Goal: Task Accomplishment & Management: Use online tool/utility

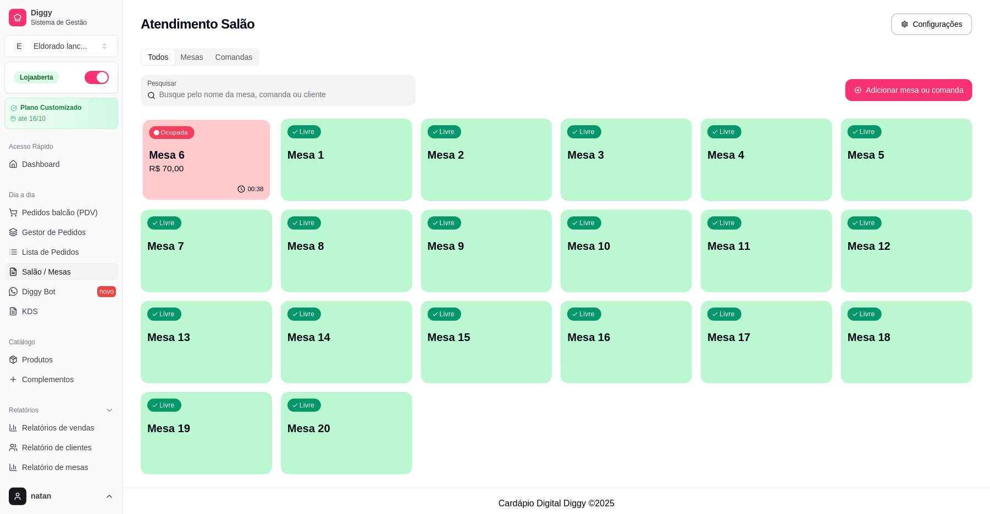
click at [192, 154] on p "Mesa 6" at bounding box center [206, 155] width 114 height 15
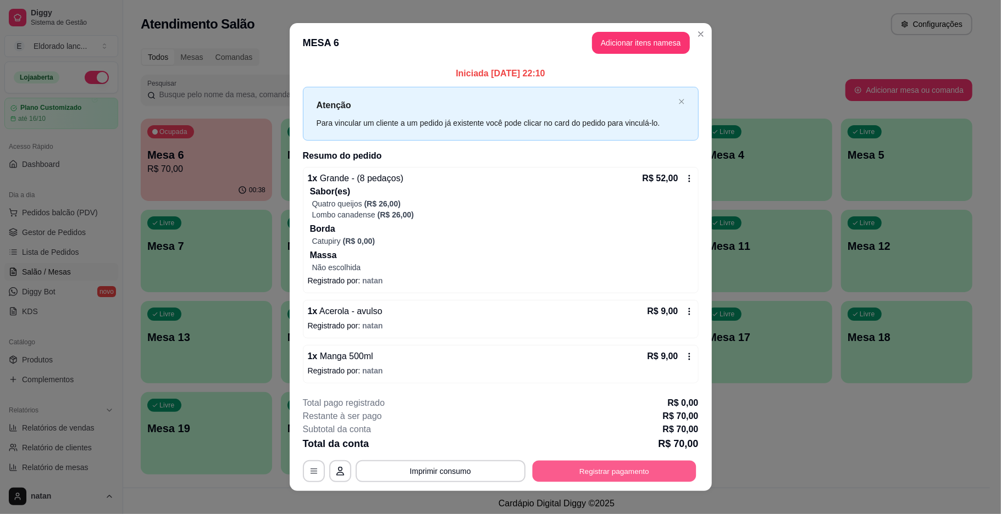
click at [563, 481] on button "Registrar pagamento" at bounding box center [614, 470] width 164 height 21
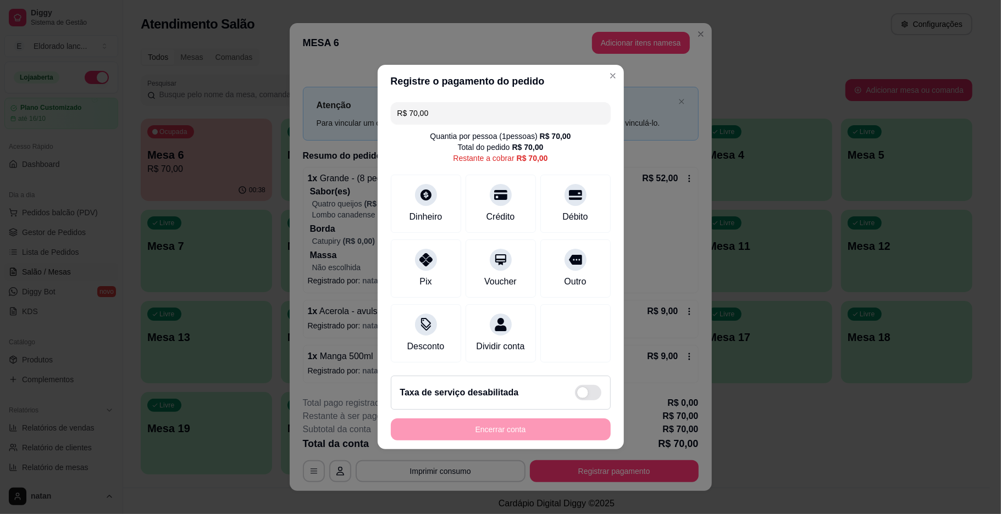
click at [467, 473] on button "Imprimir consumo" at bounding box center [440, 471] width 170 height 22
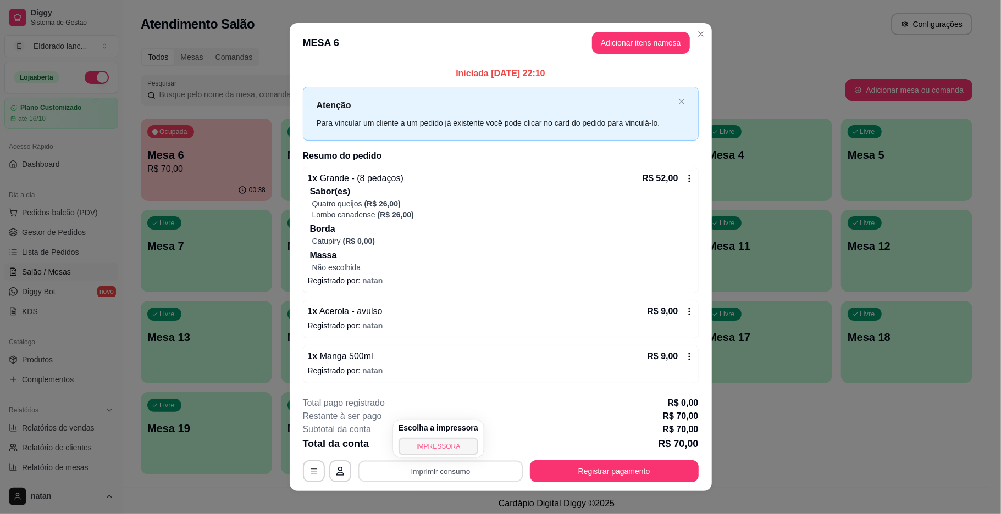
click at [451, 444] on button "IMPRESSORA" at bounding box center [438, 447] width 80 height 18
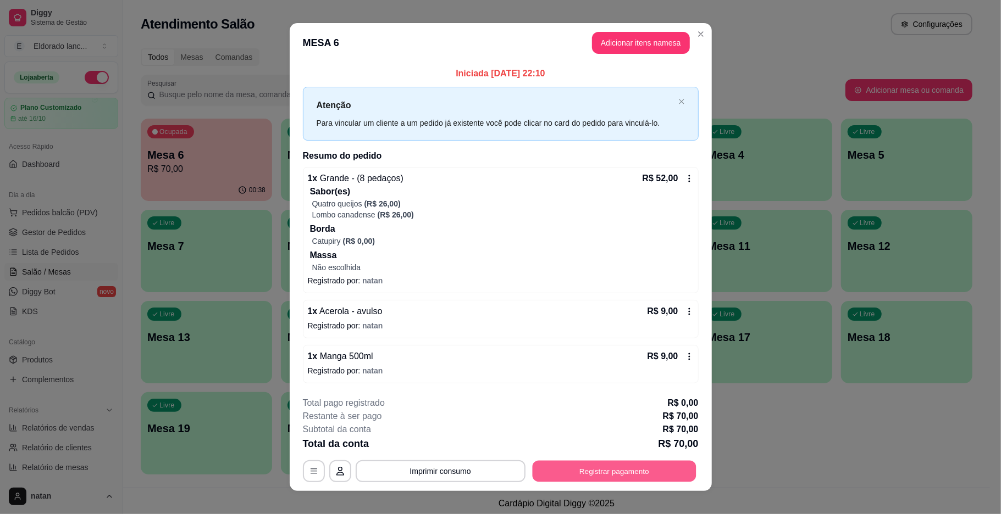
click at [552, 478] on button "Registrar pagamento" at bounding box center [614, 470] width 164 height 21
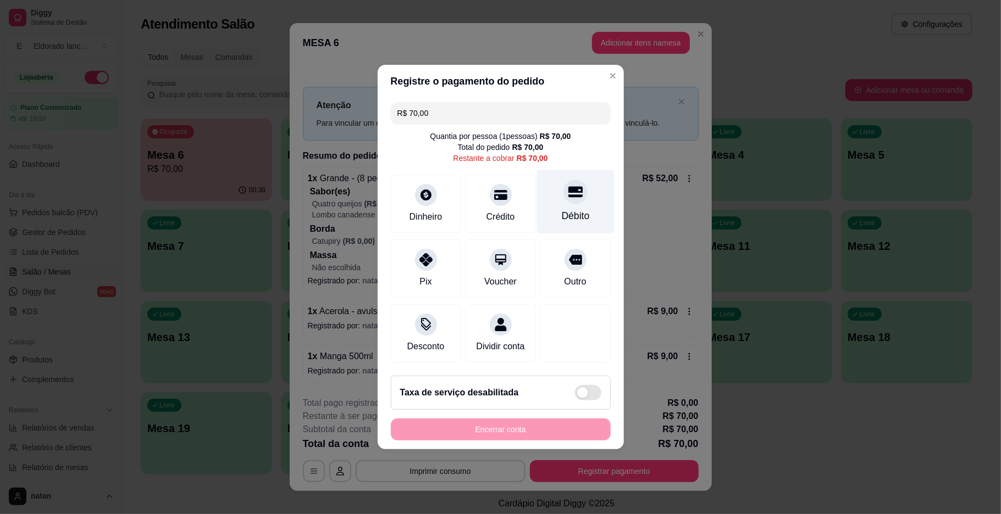
click at [551, 200] on div "Débito" at bounding box center [574, 202] width 77 height 64
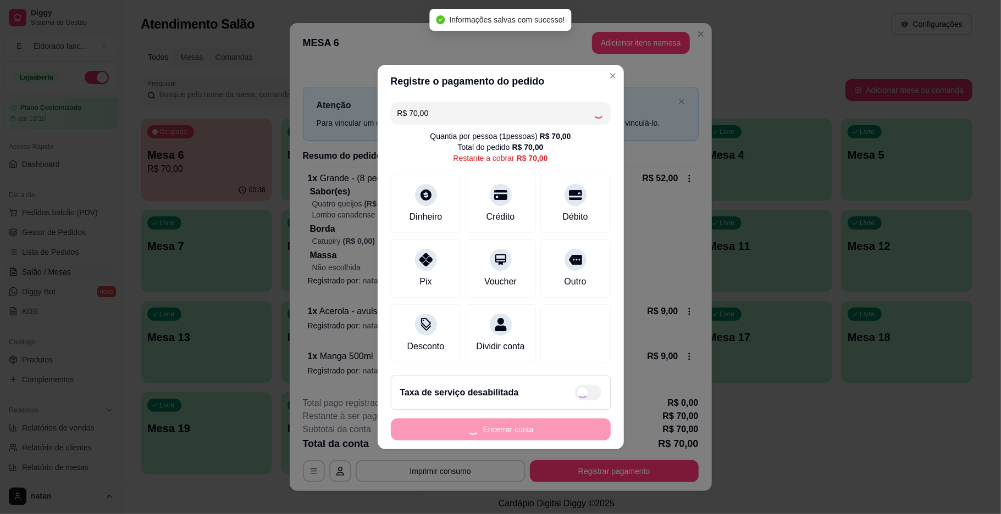
type input "R$ 0,00"
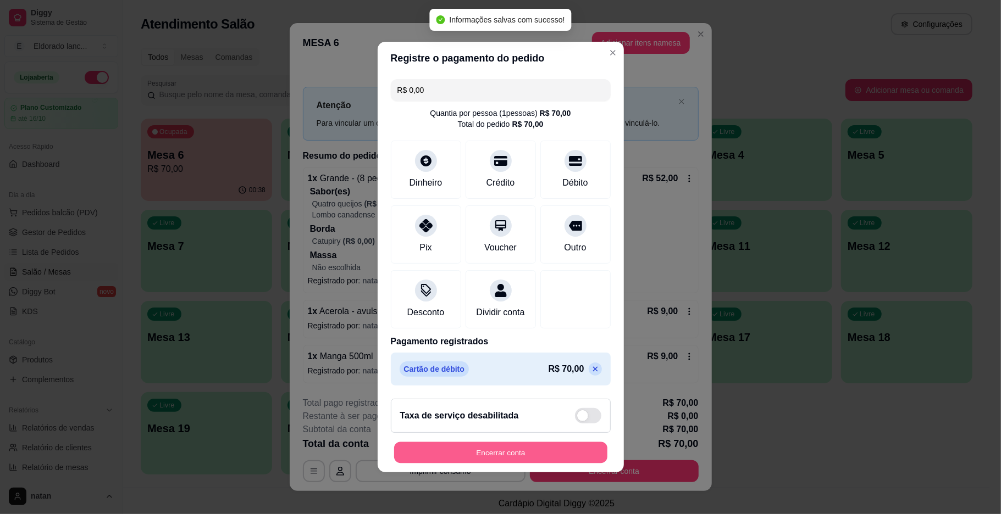
click at [551, 455] on button "Encerrar conta" at bounding box center [500, 452] width 213 height 21
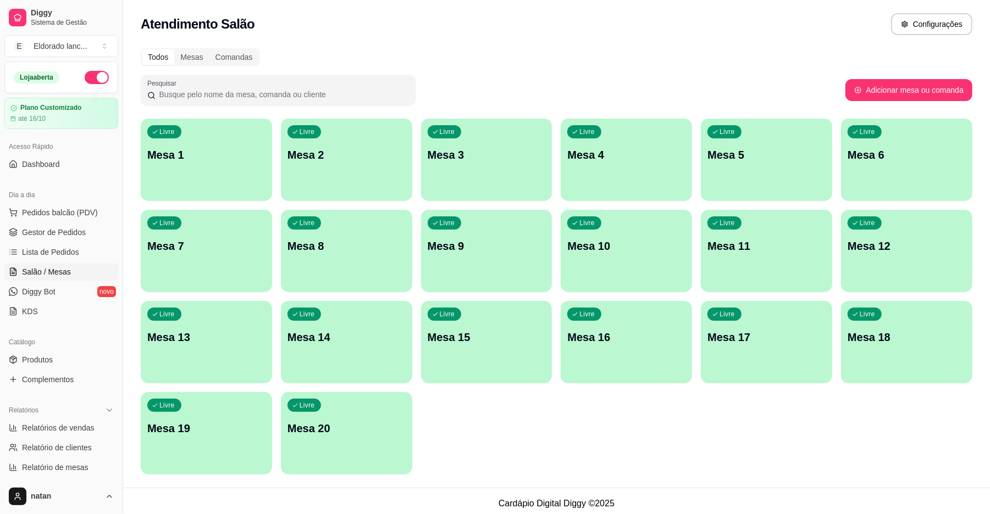
click at [551, 455] on div "Livre Mesa 1 Livre Mesa 2 Livre Mesa 3 Livre Mesa 4 Livre Mesa 5 Livre Mesa 6 L…" at bounding box center [556, 297] width 831 height 356
click at [47, 236] on span "Gestor de Pedidos" at bounding box center [54, 232] width 64 height 11
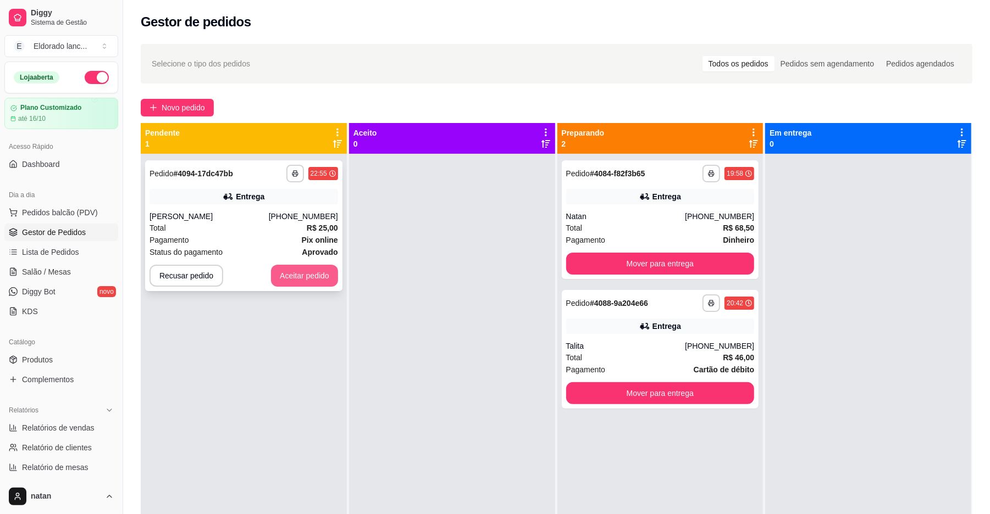
click at [300, 275] on button "Aceitar pedido" at bounding box center [304, 276] width 67 height 22
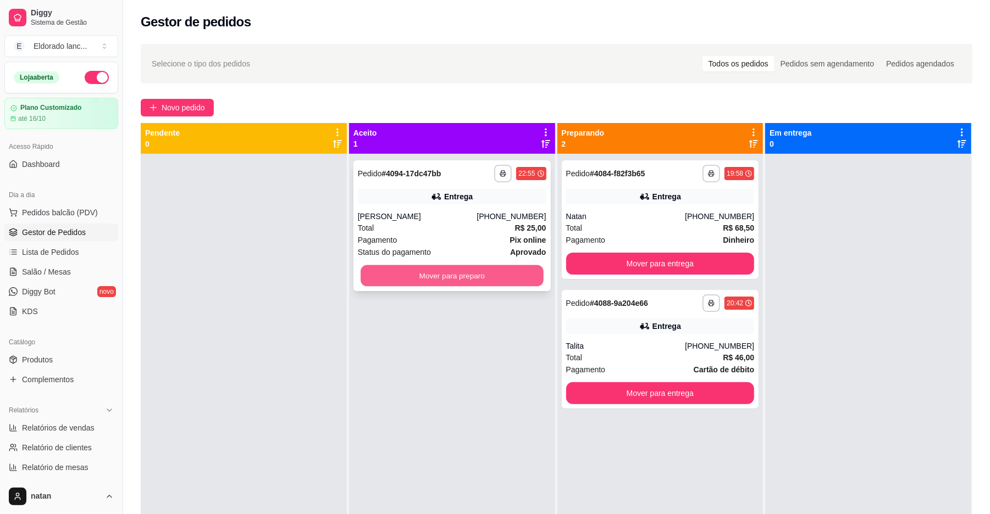
click at [467, 276] on button "Mover para preparo" at bounding box center [451, 275] width 182 height 21
click at [467, 276] on button "Mover para preparo" at bounding box center [452, 276] width 188 height 22
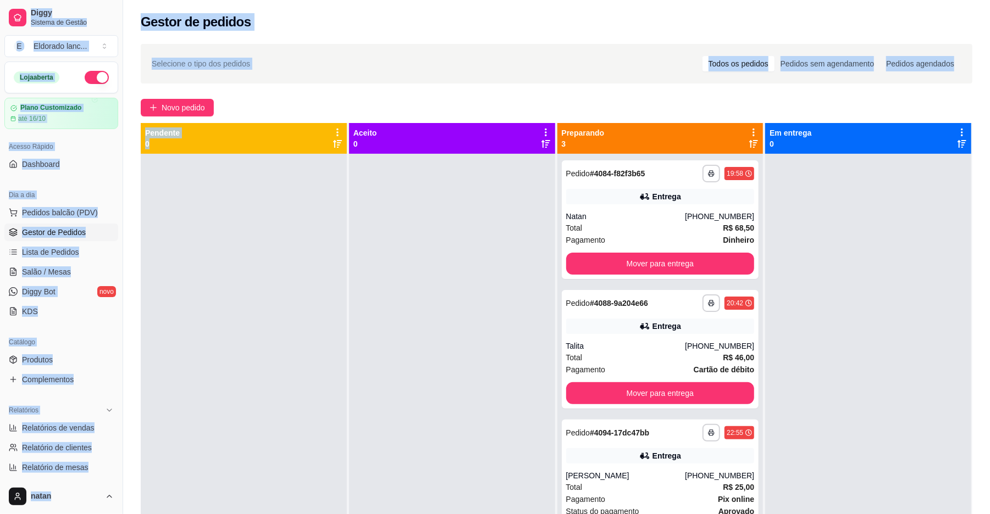
drag, startPoint x: 0, startPoint y: 3, endPoint x: 258, endPoint y: 185, distance: 315.5
click at [258, 185] on div "Diggy Sistema de Gestão E Eldorado lanc ... Loja aberta Plano Customizado até 1…" at bounding box center [495, 341] width 990 height 682
click at [319, 237] on div at bounding box center [244, 411] width 206 height 514
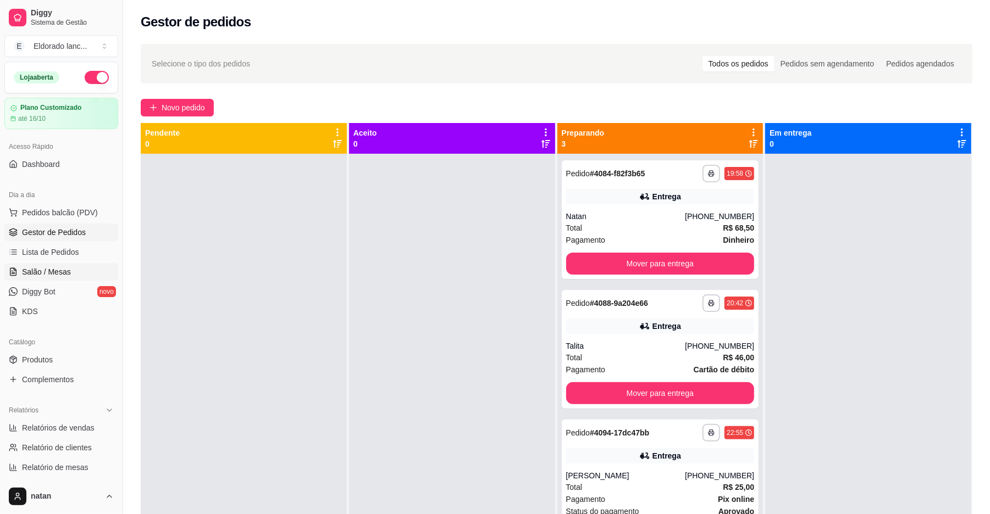
click at [65, 267] on span "Salão / Mesas" at bounding box center [46, 271] width 49 height 11
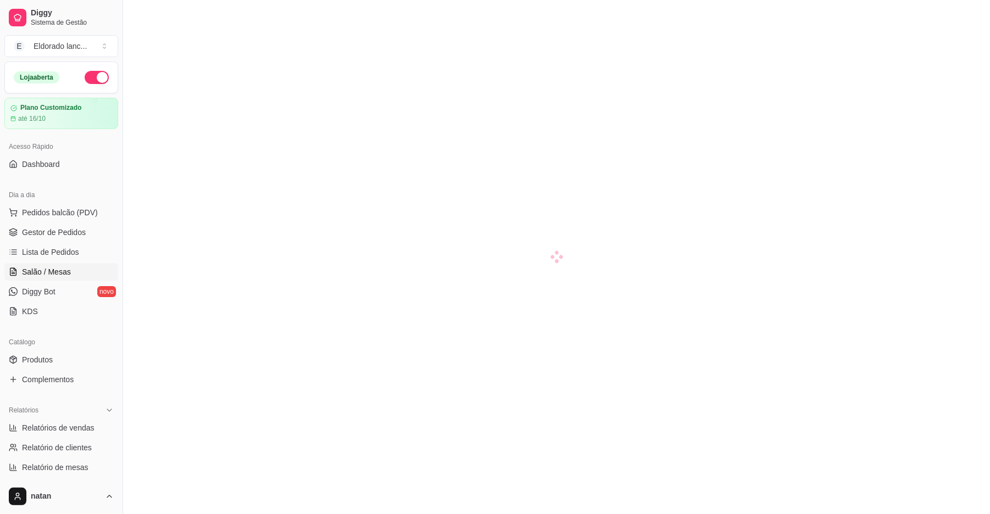
click at [65, 267] on span "Salão / Mesas" at bounding box center [46, 271] width 49 height 11
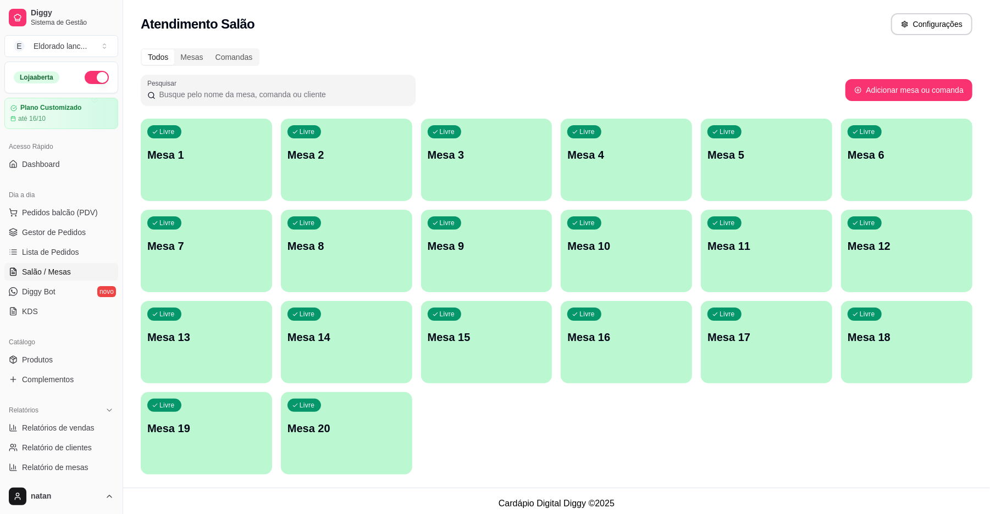
click at [579, 183] on div "Livre Mesa 4" at bounding box center [625, 153] width 131 height 69
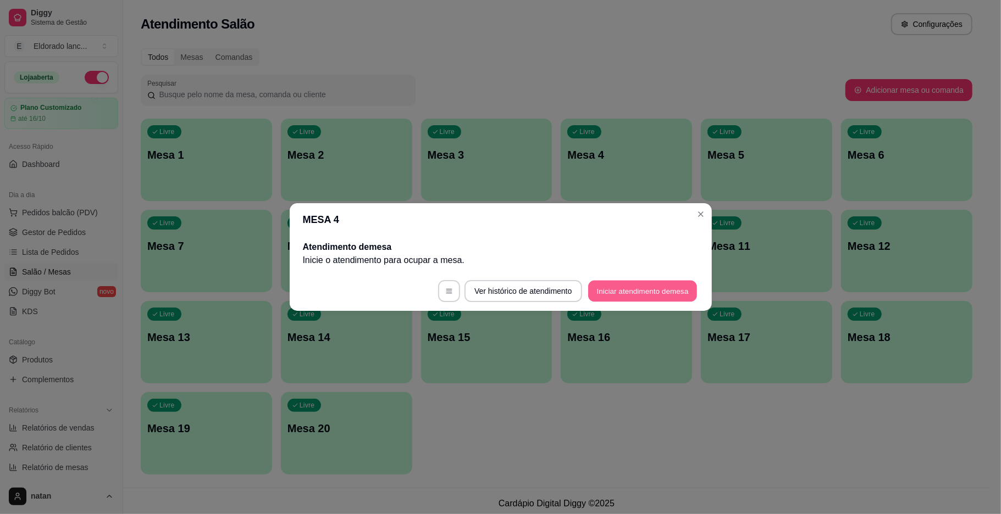
click at [611, 292] on button "Iniciar atendimento de mesa" at bounding box center [642, 291] width 109 height 21
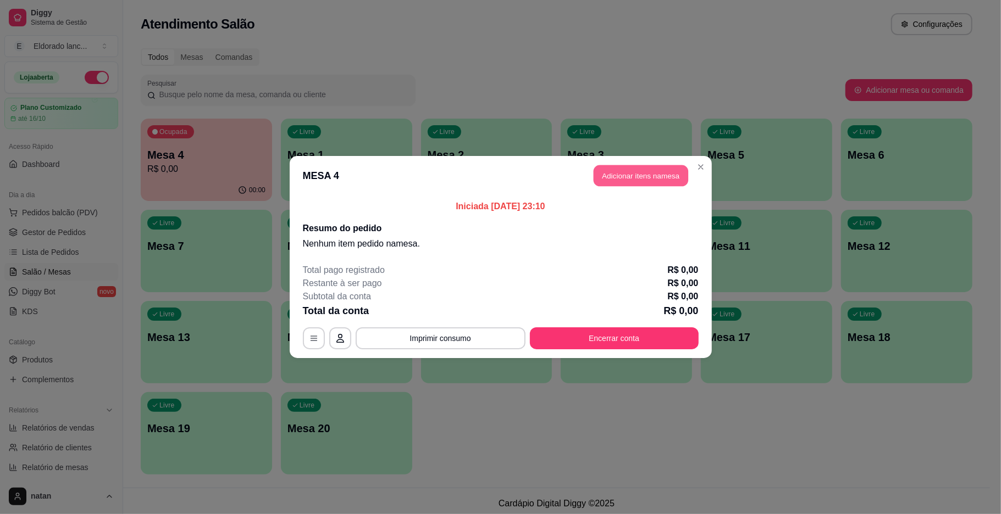
click at [634, 177] on button "Adicionar itens na mesa" at bounding box center [640, 175] width 95 height 21
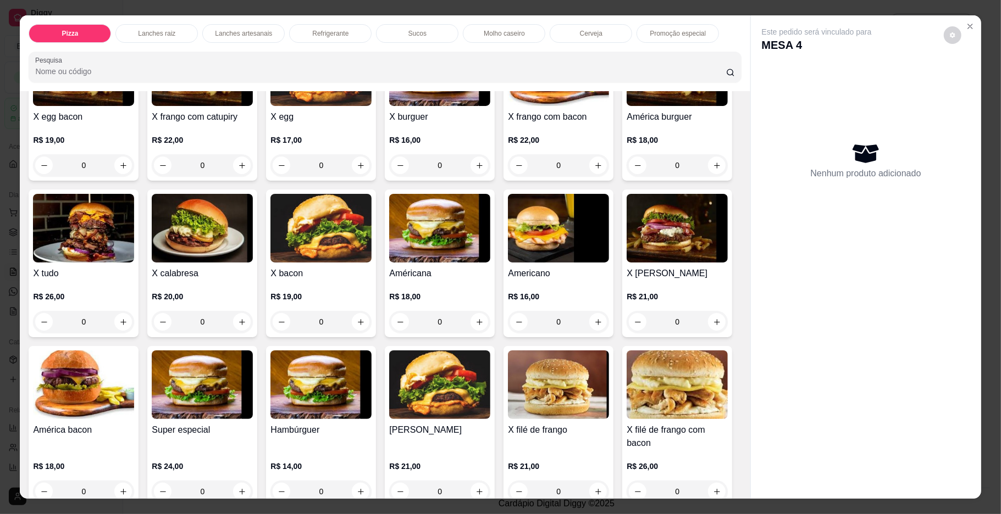
scroll to position [464, 0]
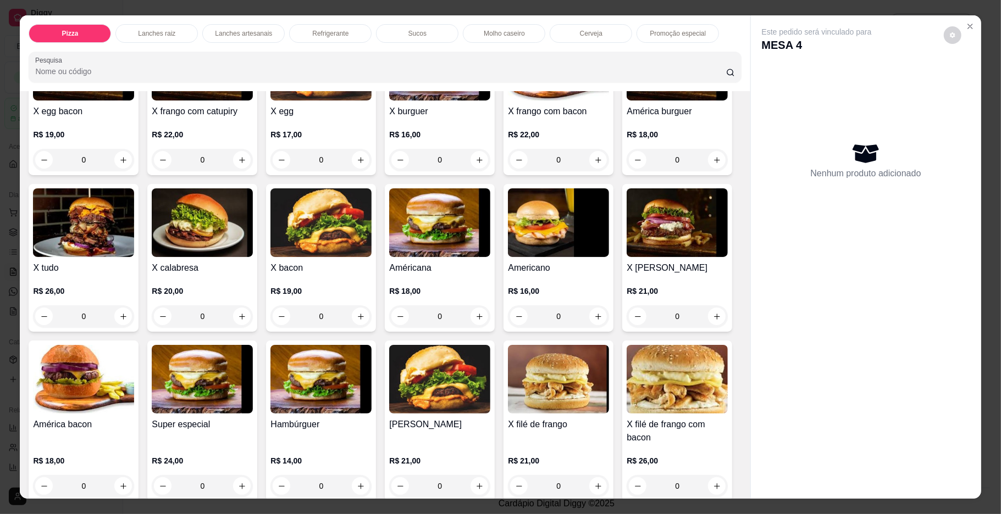
click at [134, 319] on div "0" at bounding box center [83, 316] width 101 height 22
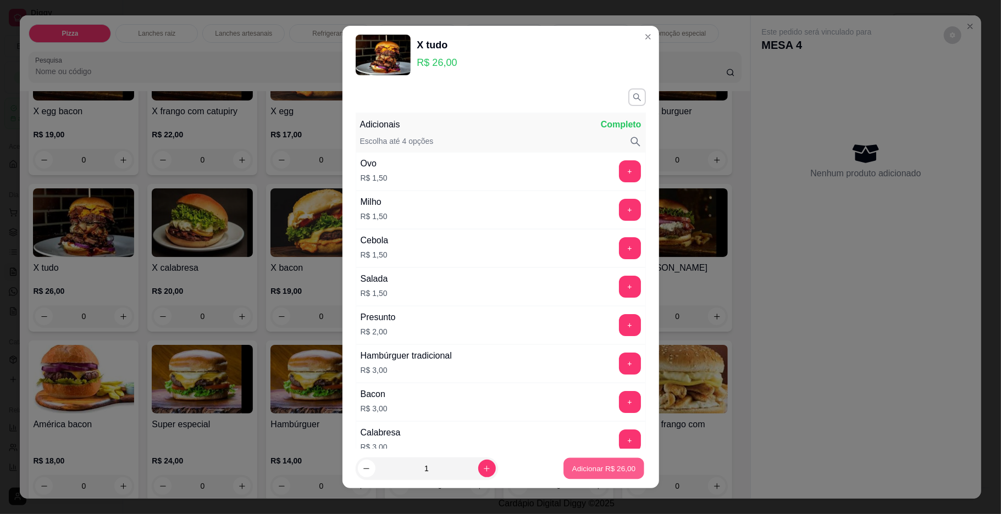
click at [572, 466] on p "Adicionar R$ 26,00" at bounding box center [604, 469] width 64 height 10
type input "1"
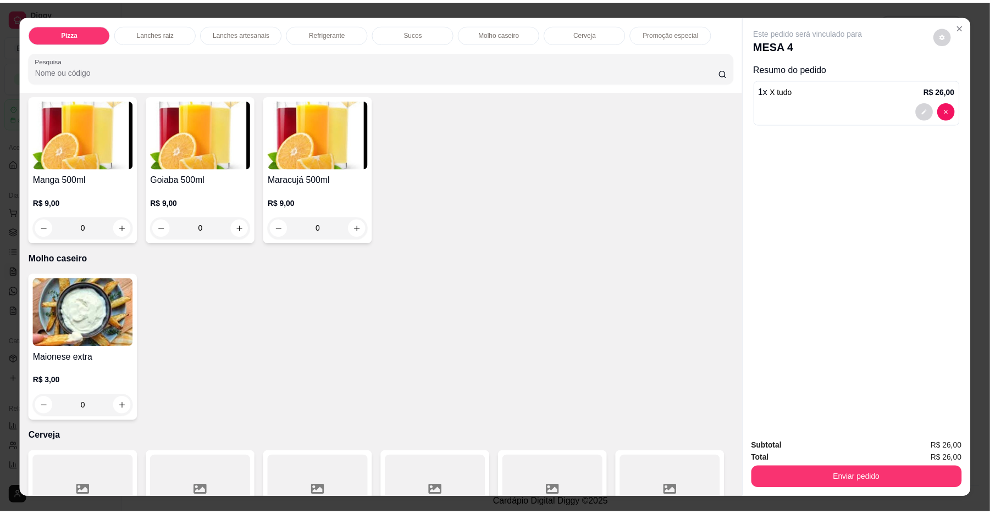
scroll to position [1735, 0]
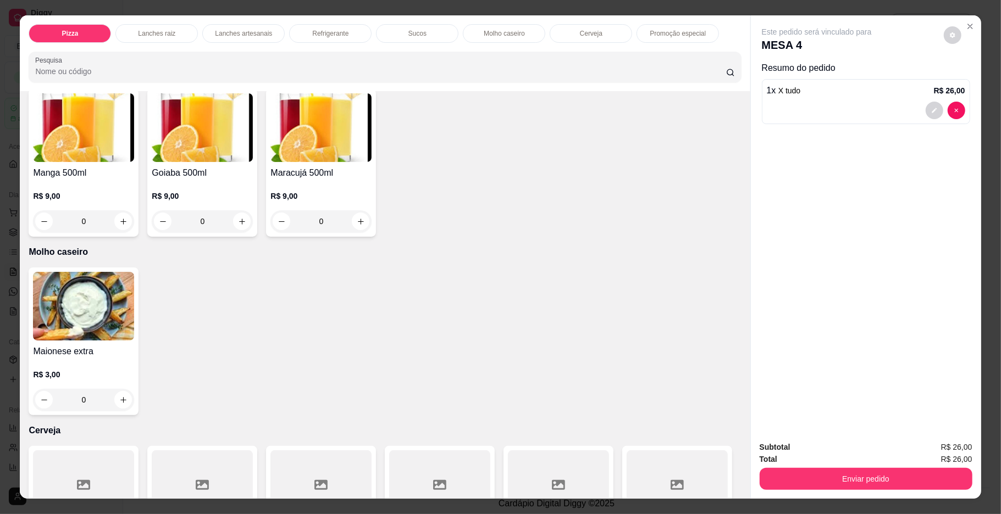
click at [127, 47] on icon "increase-product-quantity" at bounding box center [123, 43] width 8 height 8
type input "1"
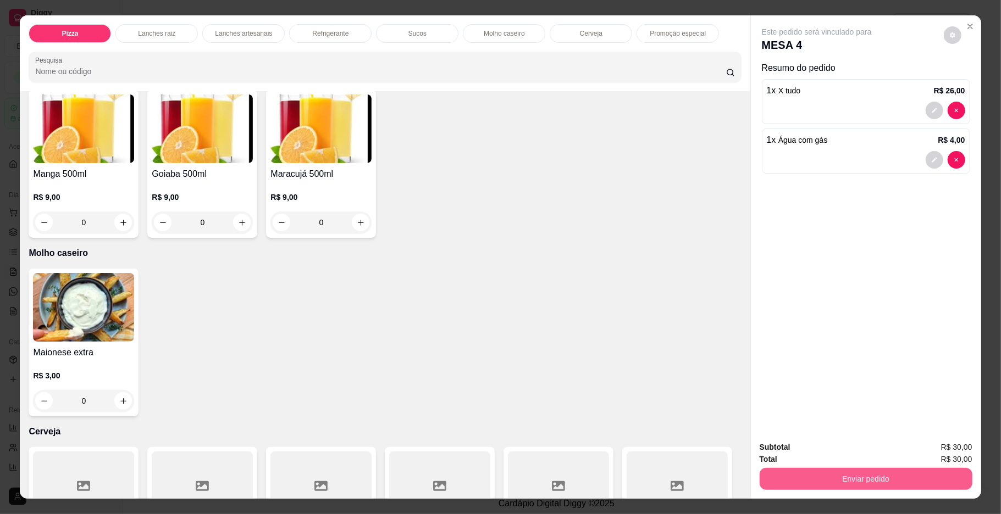
click at [787, 475] on button "Enviar pedido" at bounding box center [865, 479] width 213 height 22
click at [787, 475] on button "Enviar pedido" at bounding box center [865, 479] width 206 height 21
click at [908, 470] on button "Enviar pedido" at bounding box center [865, 479] width 206 height 21
click at [951, 447] on button "Enviar pedido" at bounding box center [942, 452] width 60 height 20
